Goal: Information Seeking & Learning: Learn about a topic

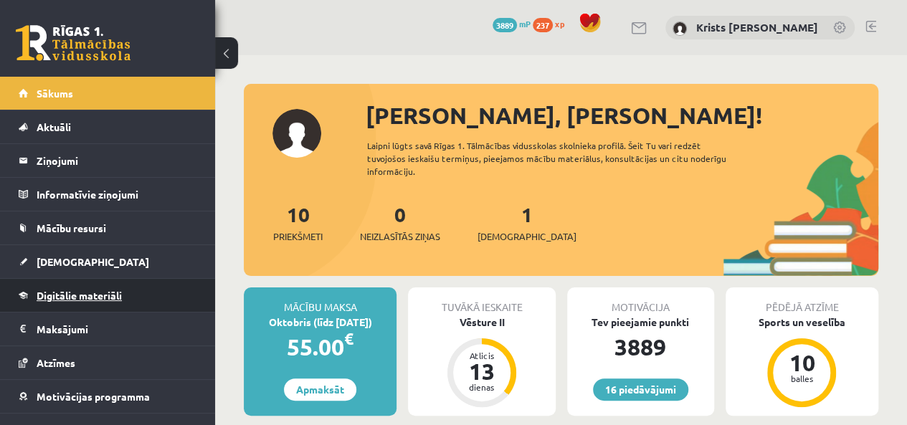
click at [67, 295] on span "Digitālie materiāli" at bounding box center [79, 295] width 85 height 13
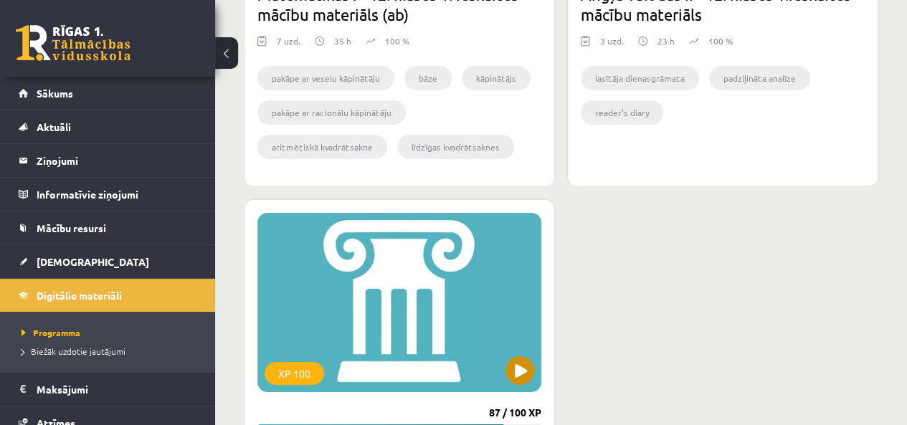
scroll to position [2580, 0]
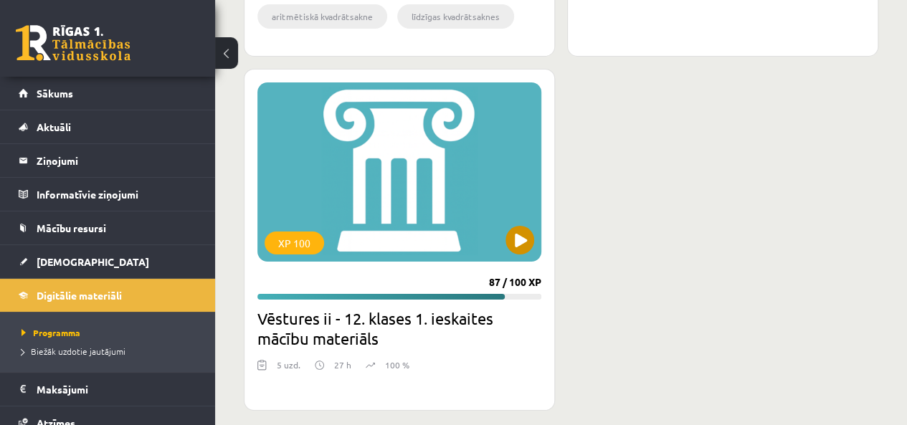
click at [502, 234] on div "XP 100" at bounding box center [399, 171] width 284 height 179
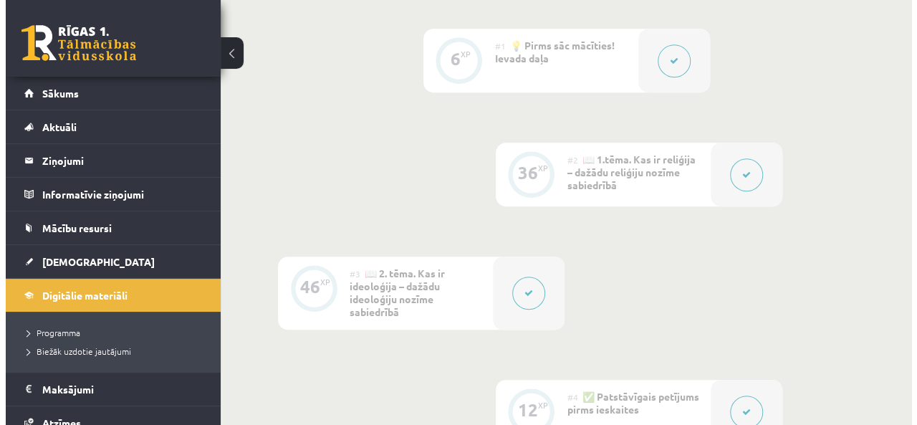
scroll to position [358, 0]
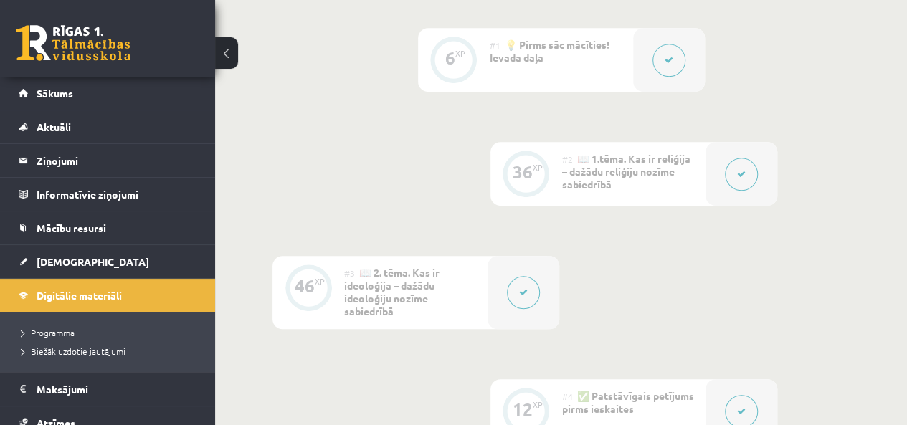
click at [748, 183] on button at bounding box center [741, 174] width 33 height 33
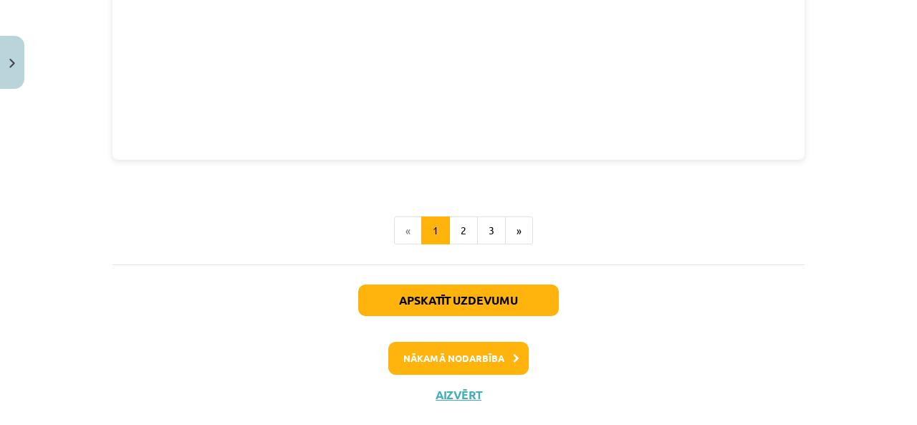
scroll to position [1813, 0]
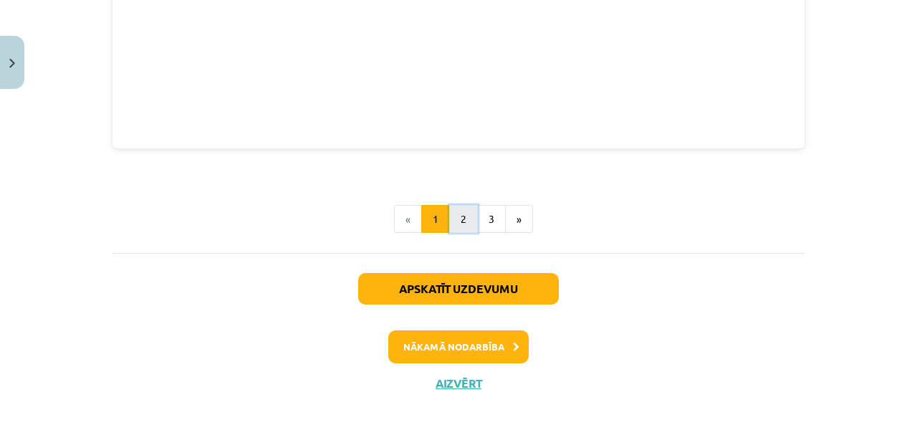
click at [462, 208] on button "2" at bounding box center [463, 219] width 29 height 29
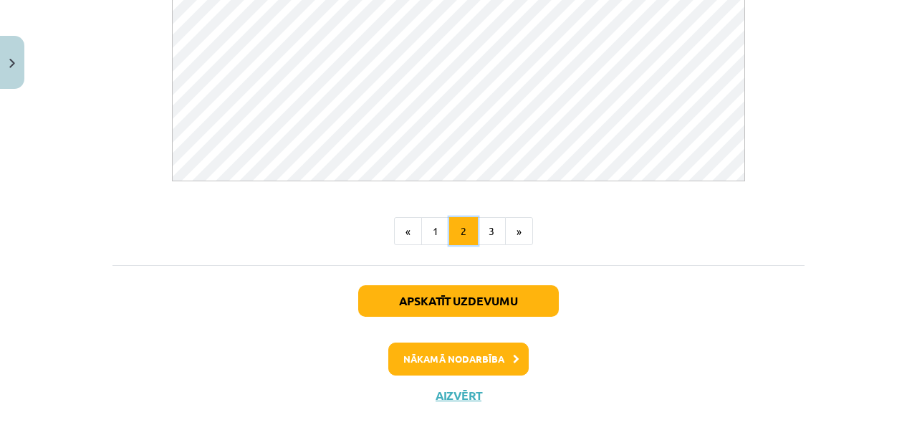
scroll to position [930, 0]
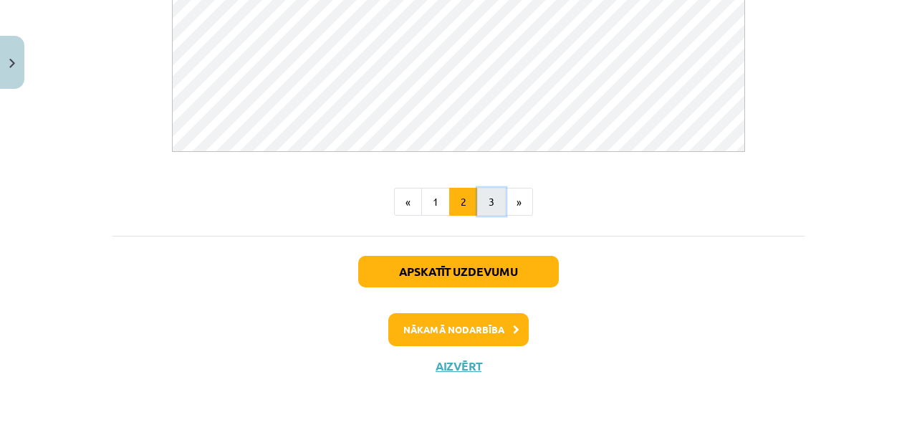
click at [481, 209] on button "3" at bounding box center [491, 202] width 29 height 29
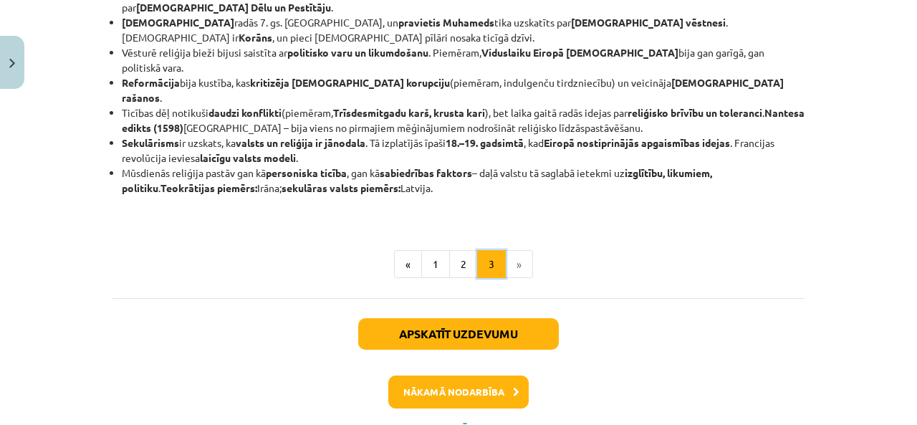
scroll to position [441, 0]
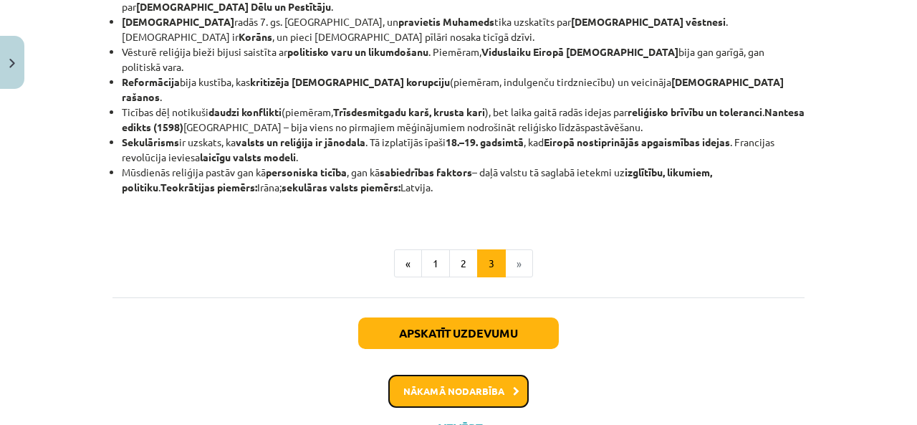
click at [487, 375] on button "Nākamā nodarbība" at bounding box center [458, 391] width 140 height 33
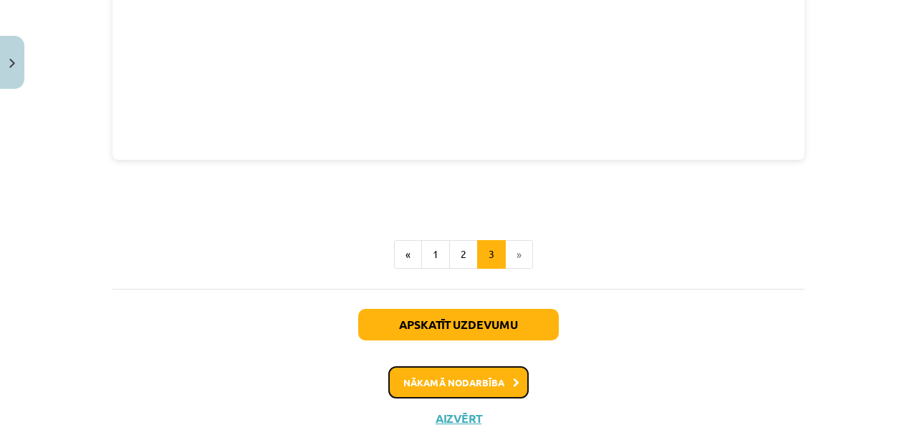
scroll to position [2186, 0]
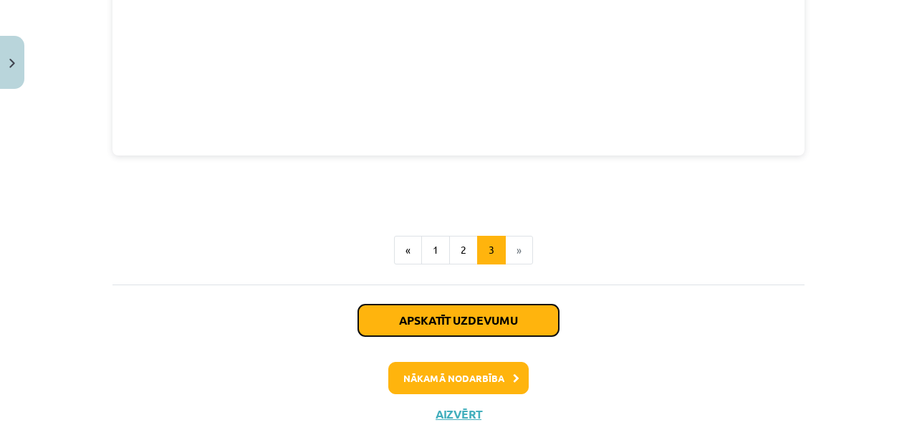
click at [456, 305] on button "Apskatīt uzdevumu" at bounding box center [458, 321] width 201 height 32
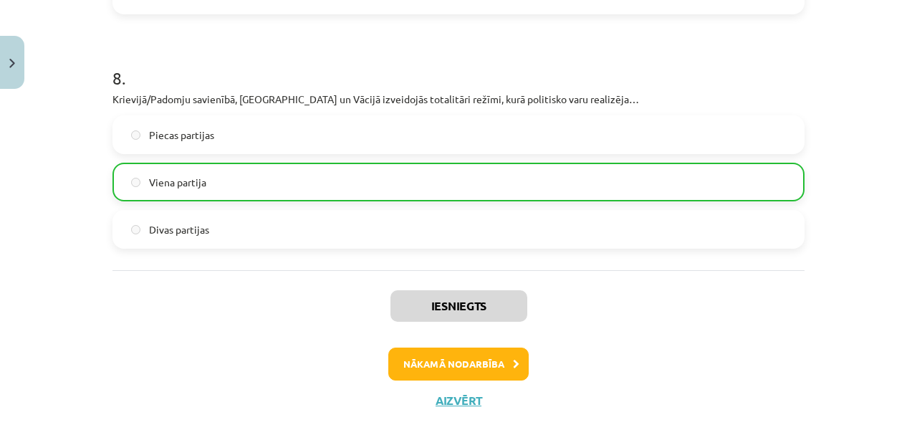
scroll to position [2227, 0]
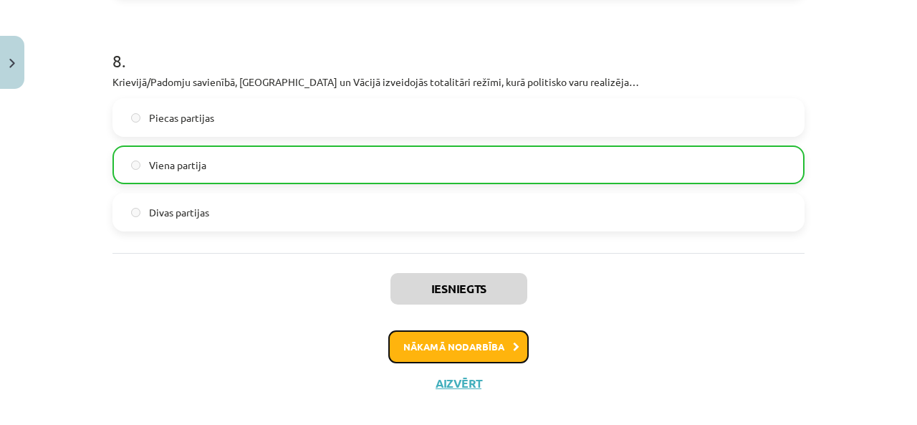
click at [477, 333] on button "Nākamā nodarbība" at bounding box center [458, 346] width 140 height 33
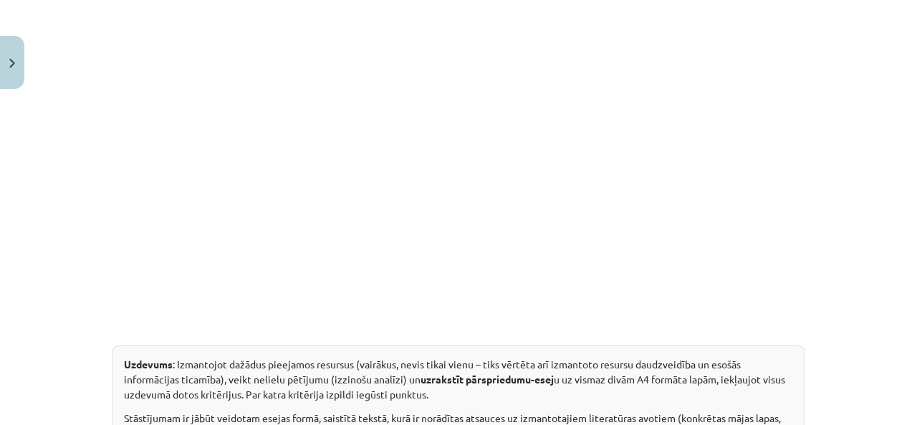
scroll to position [337, 0]
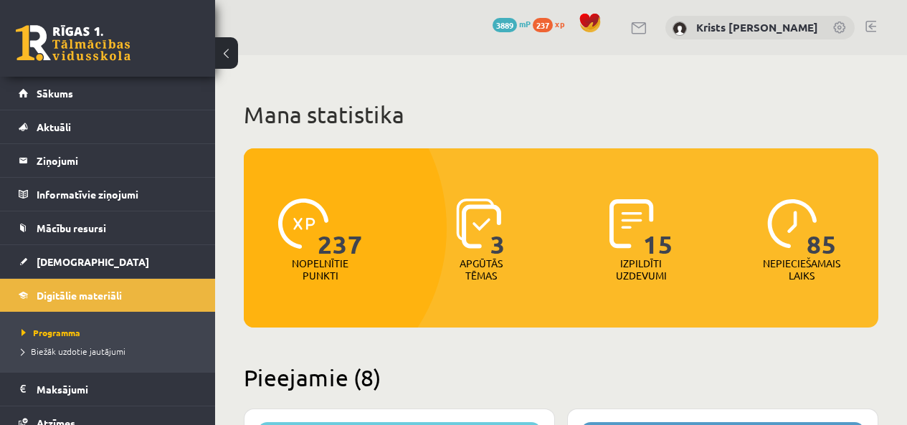
scroll to position [2580, 0]
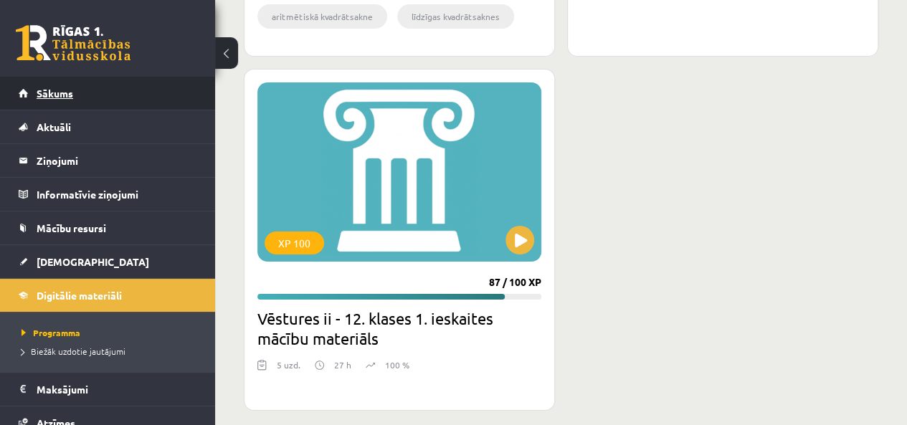
click at [44, 101] on link "Sākums" at bounding box center [108, 93] width 178 height 33
